Goal: Task Accomplishment & Management: Use online tool/utility

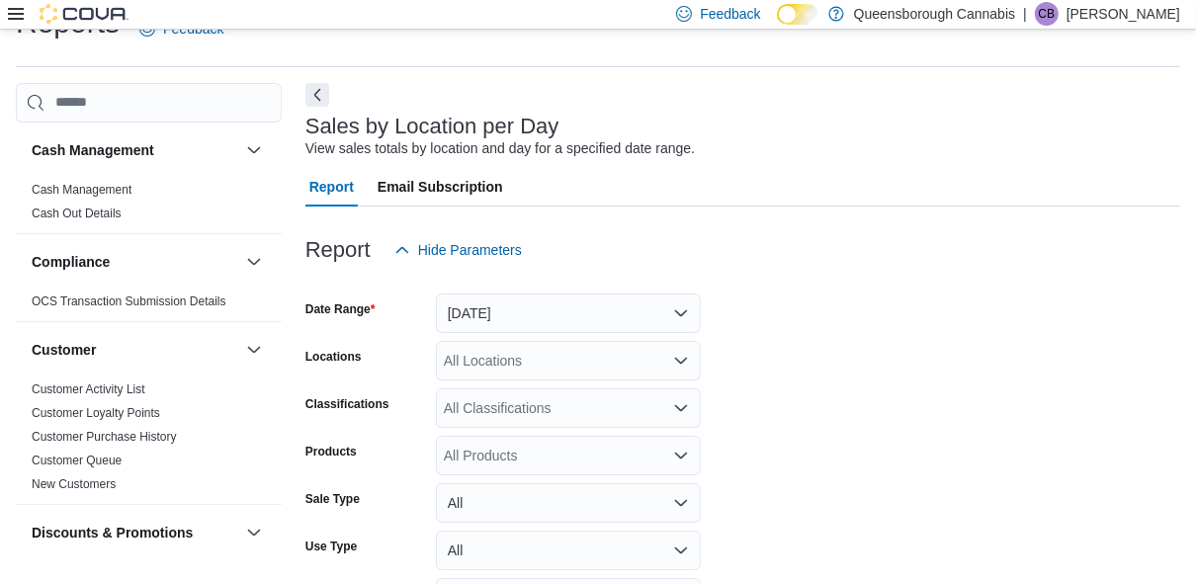
scroll to position [45, 0]
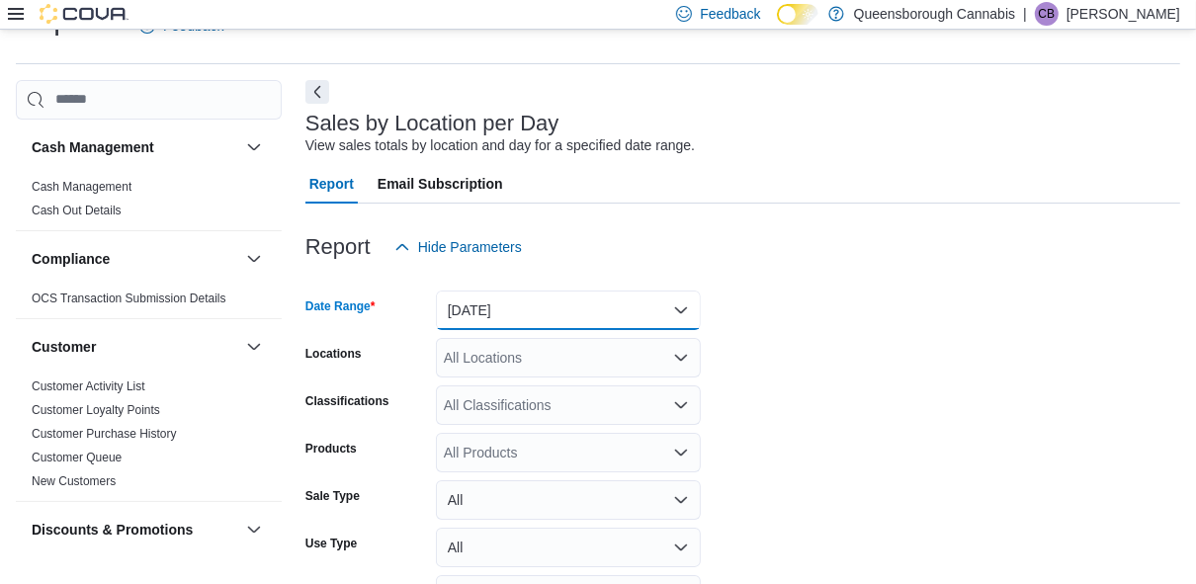
click at [570, 313] on button "[DATE]" at bounding box center [568, 311] width 265 height 40
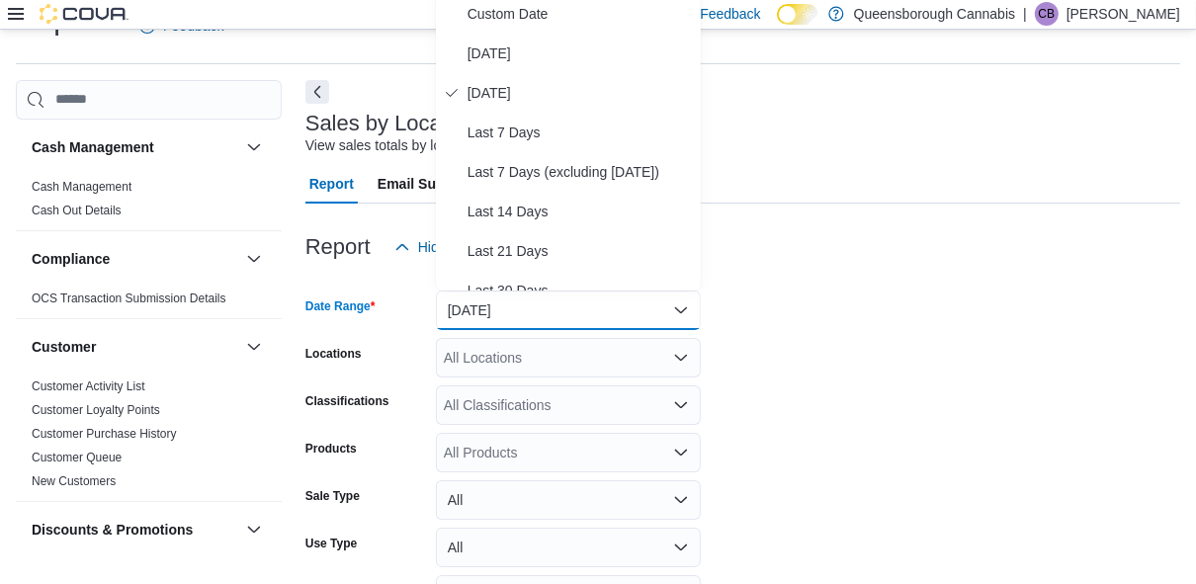
scroll to position [39, 0]
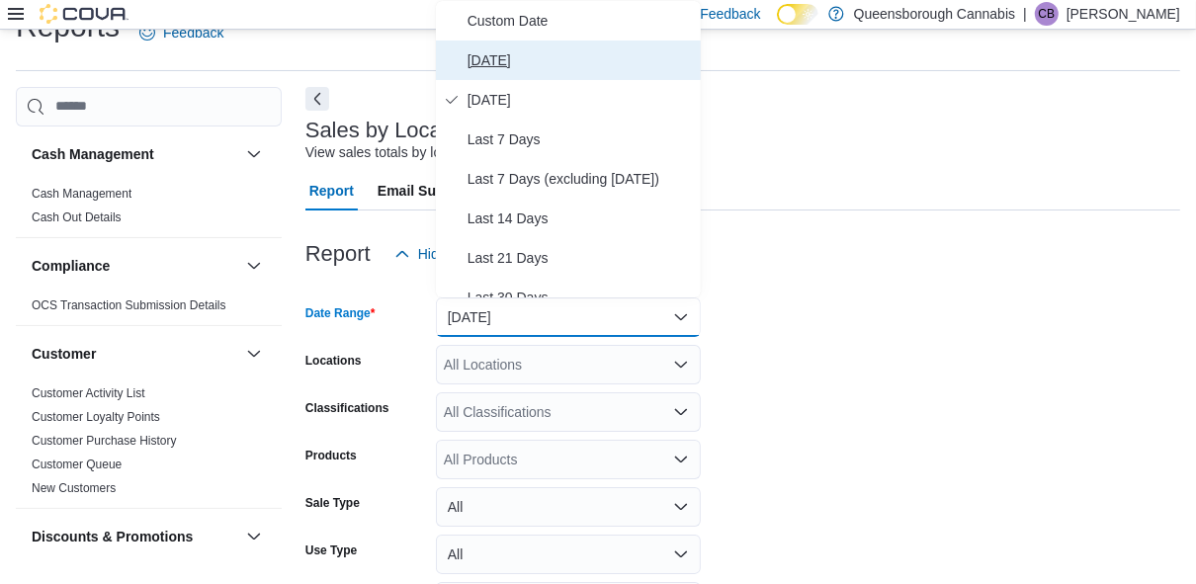
click at [494, 61] on span "[DATE]" at bounding box center [579, 60] width 225 height 24
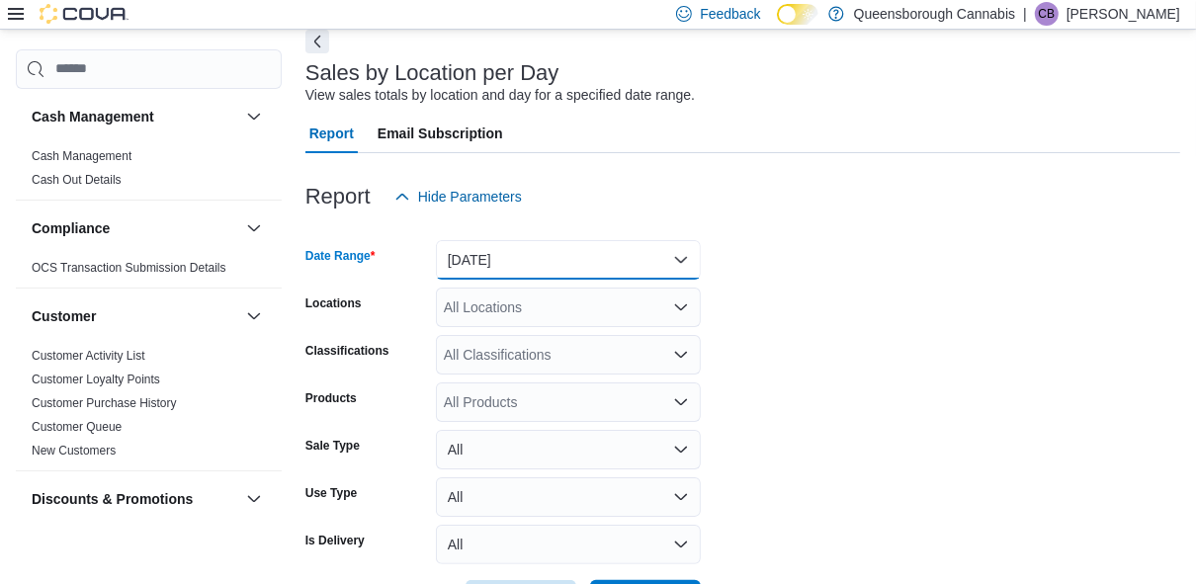
scroll to position [170, 0]
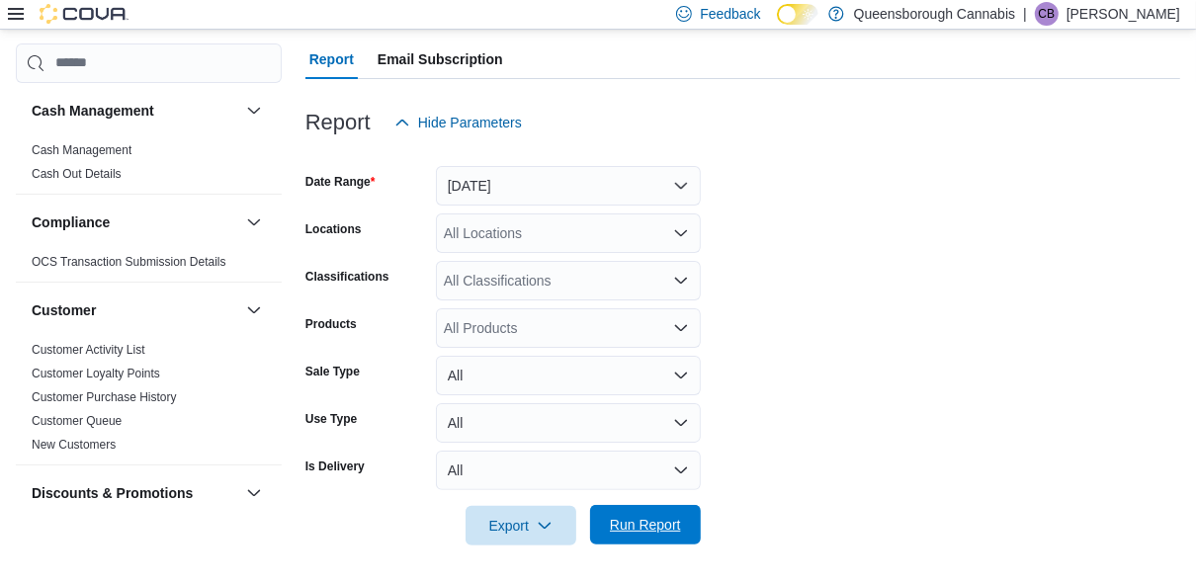
click at [634, 526] on span "Run Report" at bounding box center [645, 525] width 71 height 20
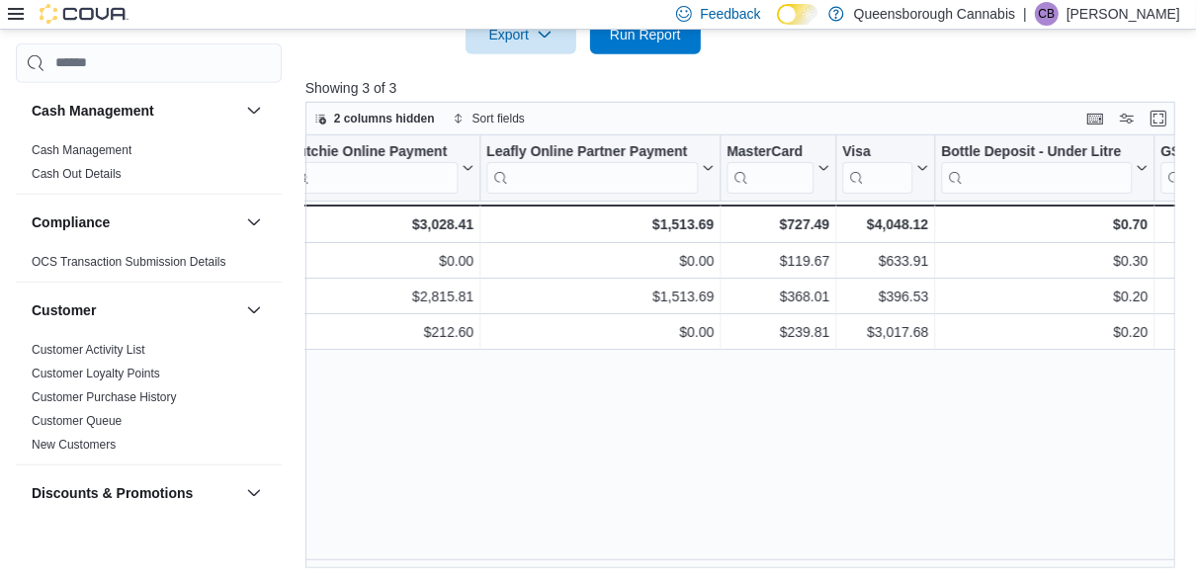
scroll to position [0, 3004]
